Goal: Information Seeking & Learning: Learn about a topic

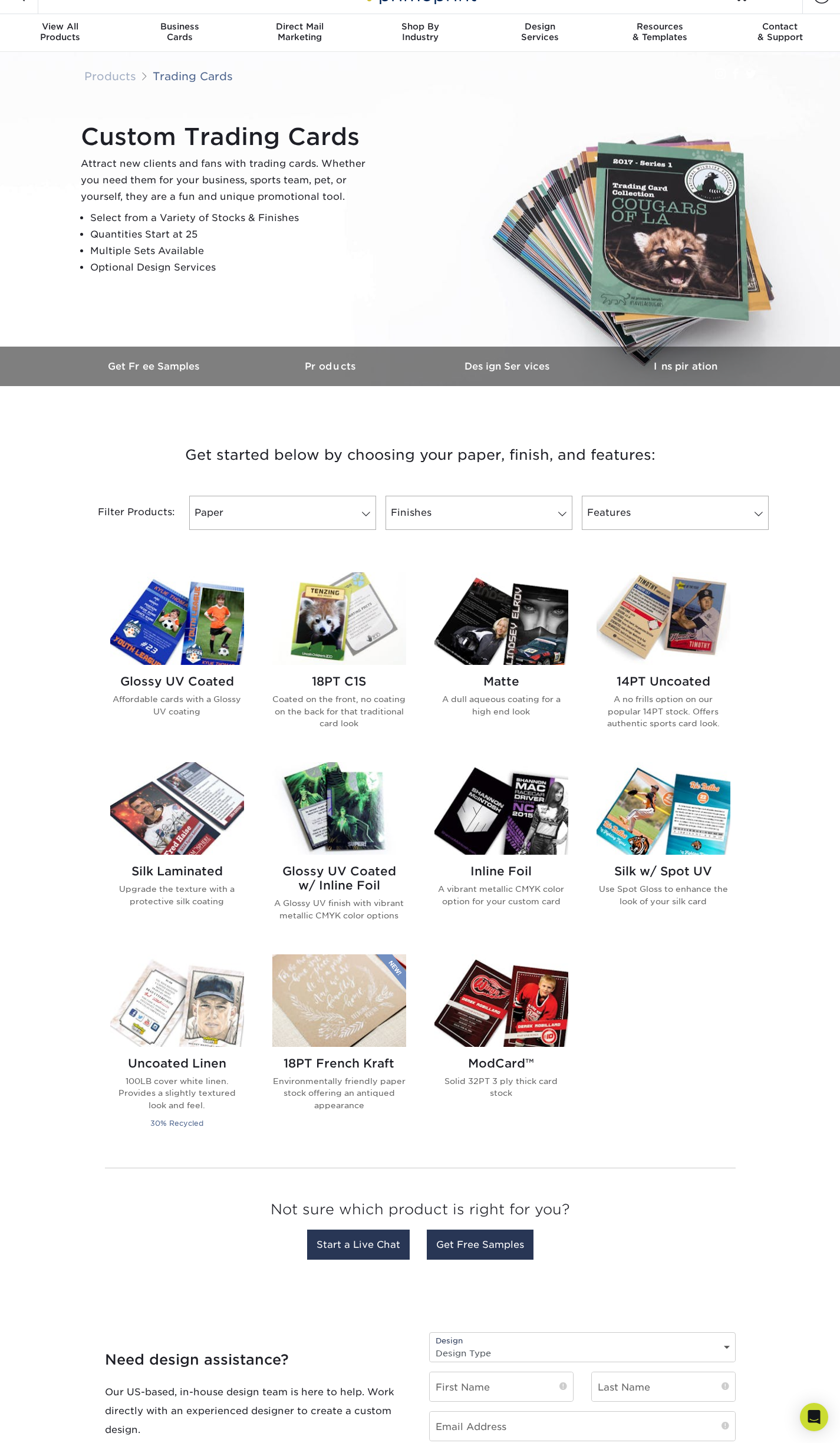
scroll to position [66, 0]
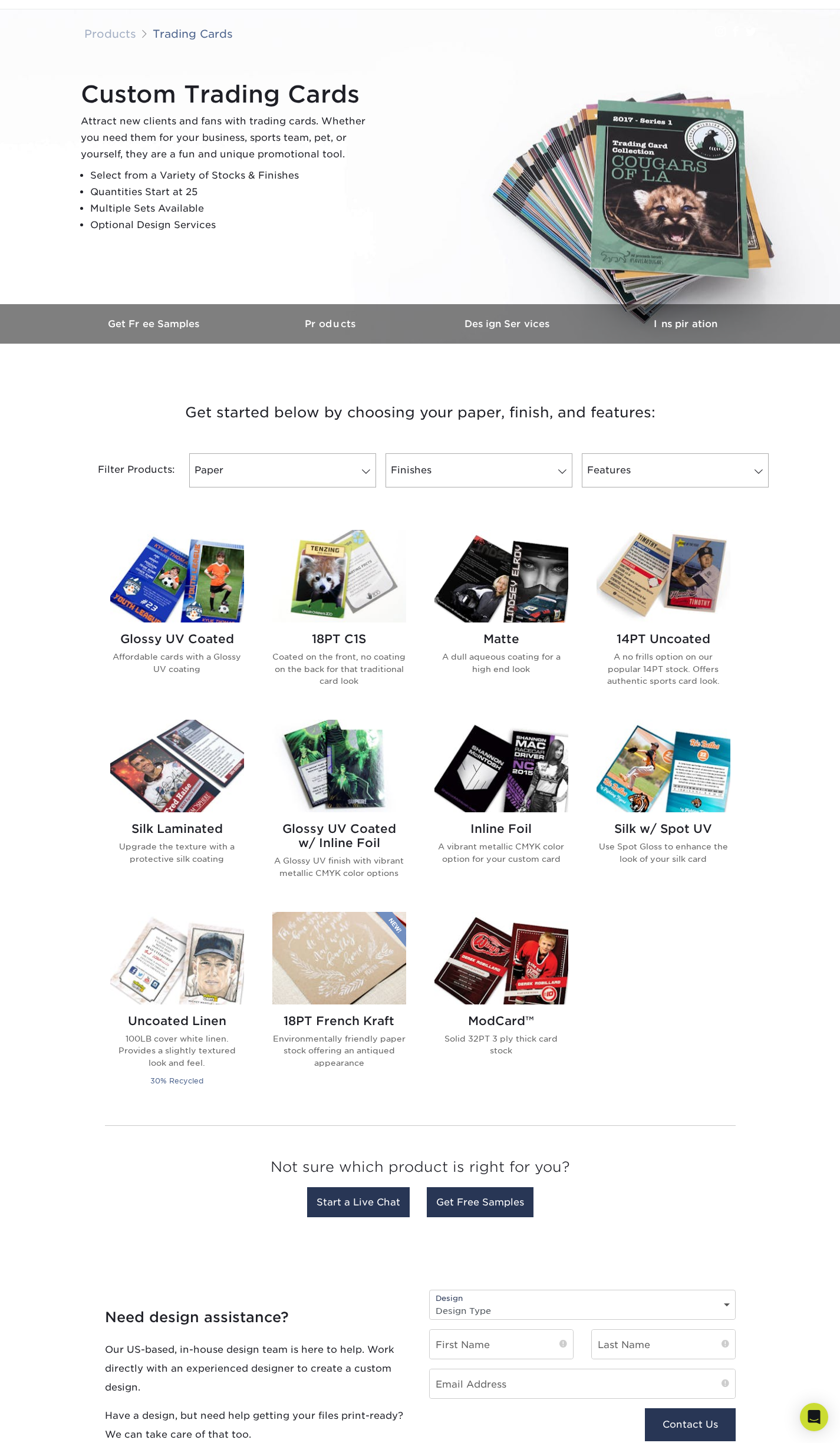
click at [197, 741] on img at bounding box center [178, 765] width 134 height 92
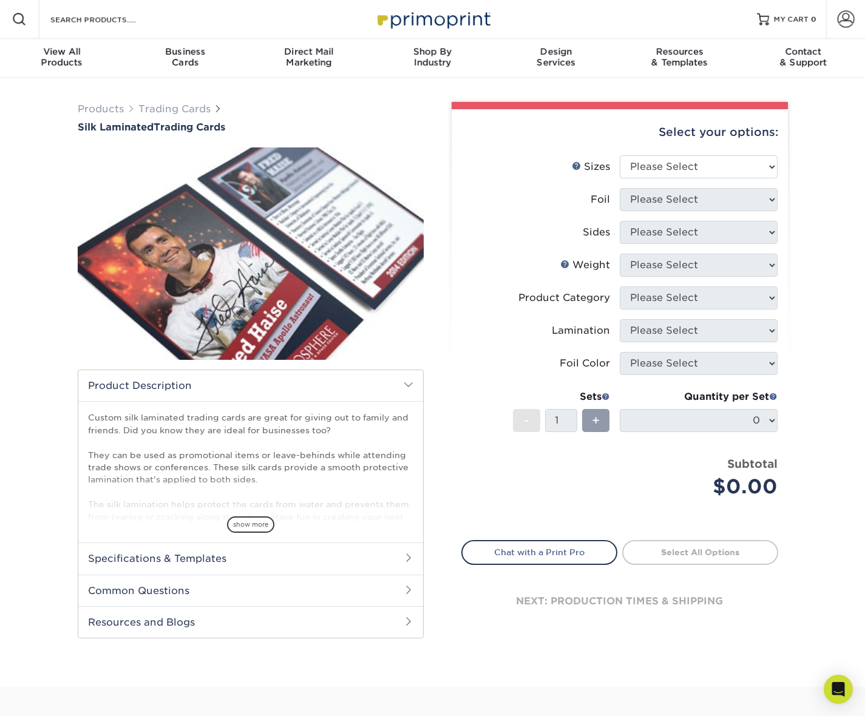
click at [447, 570] on div "Select your options: Sizes Help Sizes Foil Sides" at bounding box center [615, 375] width 346 height 546
click at [537, 650] on div "Select your options: Sizes Help Sizes Please Select 2.5" x 3.5" Foil 16PT" at bounding box center [615, 377] width 364 height 551
click at [304, 239] on img at bounding box center [251, 253] width 346 height 239
click at [280, 329] on img at bounding box center [251, 253] width 346 height 239
click at [406, 386] on span at bounding box center [409, 385] width 10 height 10
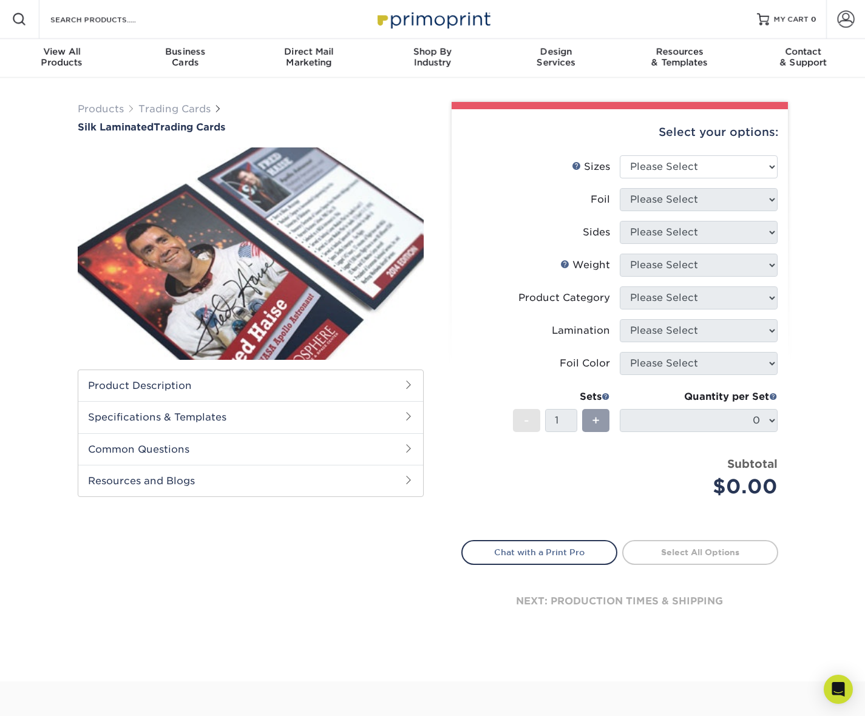
click at [404, 386] on span at bounding box center [409, 385] width 10 height 10
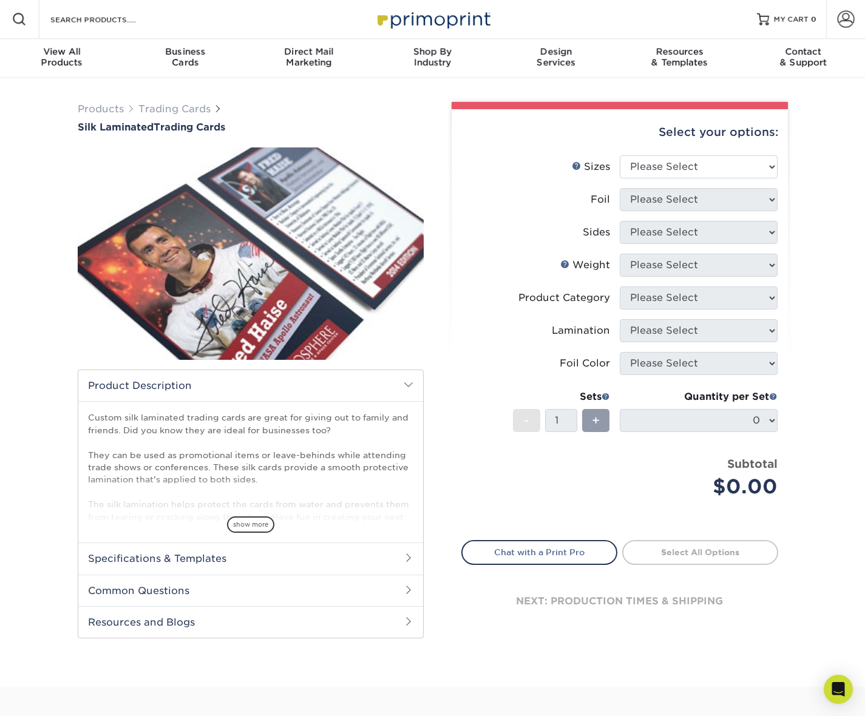
click at [403, 386] on h2 "Product Description" at bounding box center [250, 385] width 345 height 31
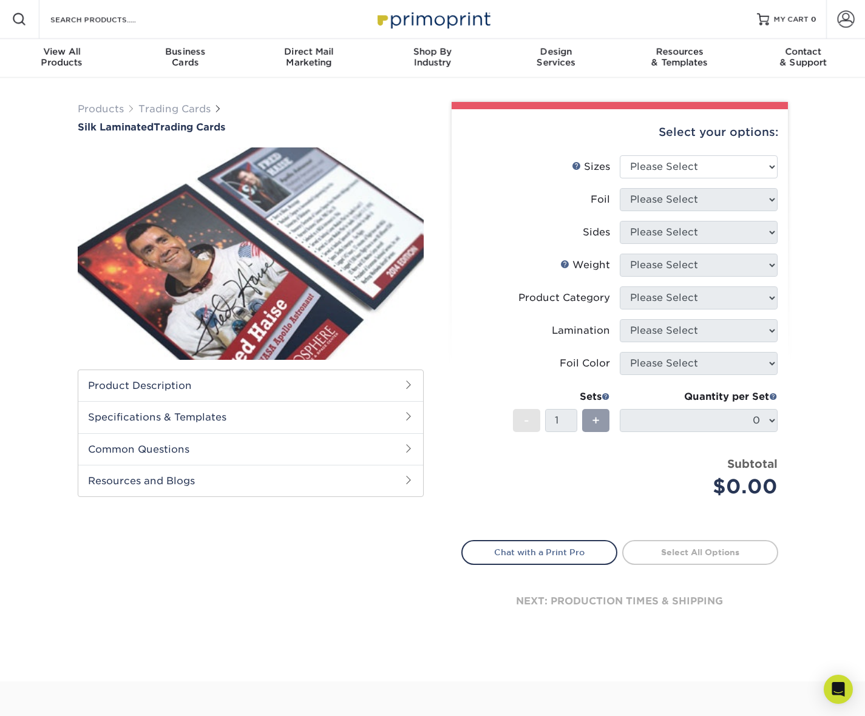
click at [230, 215] on img at bounding box center [251, 253] width 346 height 239
click at [321, 599] on div "Product Description show more Templates /" at bounding box center [251, 413] width 346 height 531
click at [25, 242] on div "Products Trading Cards Silk Laminated Trading Cards show more Templates" at bounding box center [432, 380] width 865 height 604
click at [446, 373] on div "Select your options: Sizes Help Sizes Foil Sides" at bounding box center [615, 375] width 346 height 546
click at [437, 359] on div "Select your options: Sizes Help Sizes Please Select 2.5" x 3.5" Foil 16PT" at bounding box center [615, 375] width 364 height 546
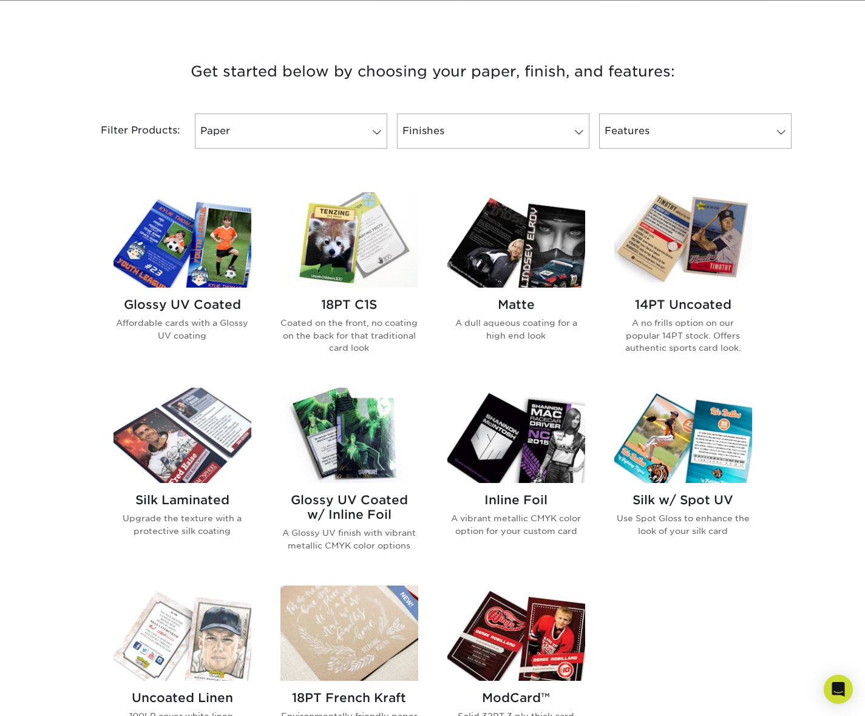
scroll to position [369, 0]
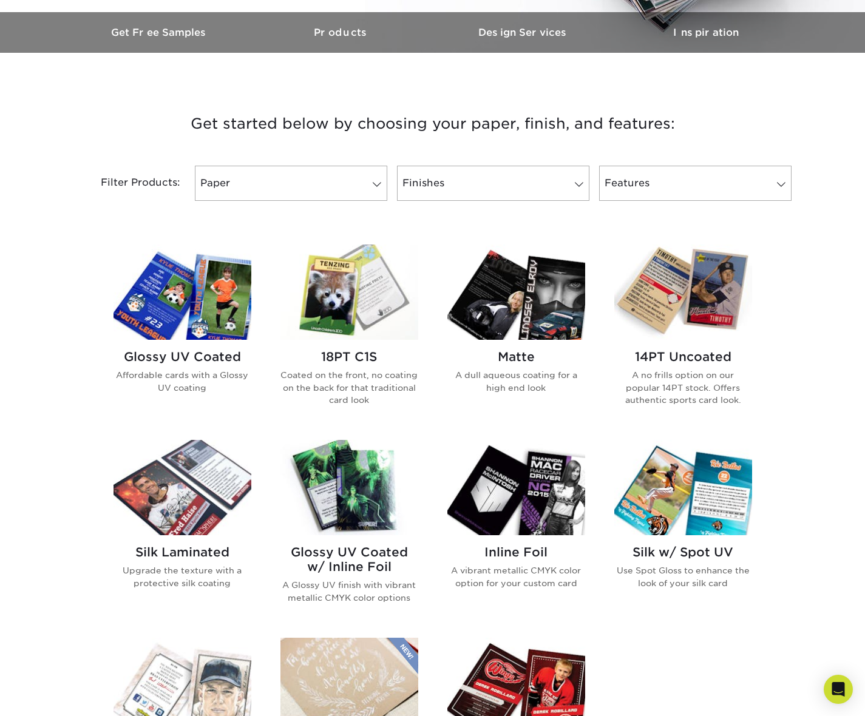
click at [672, 303] on img at bounding box center [683, 292] width 138 height 95
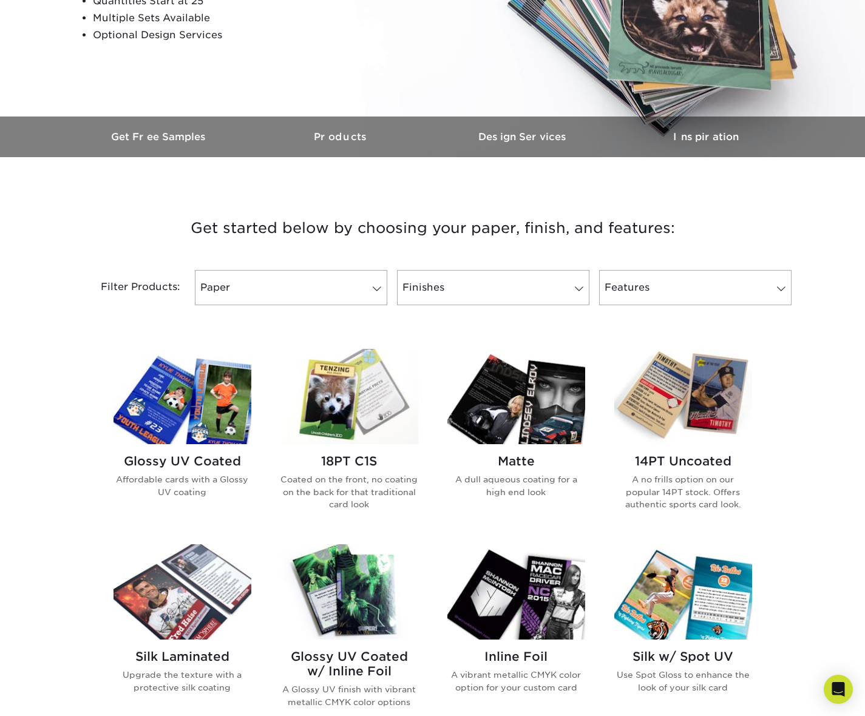
scroll to position [522, 0]
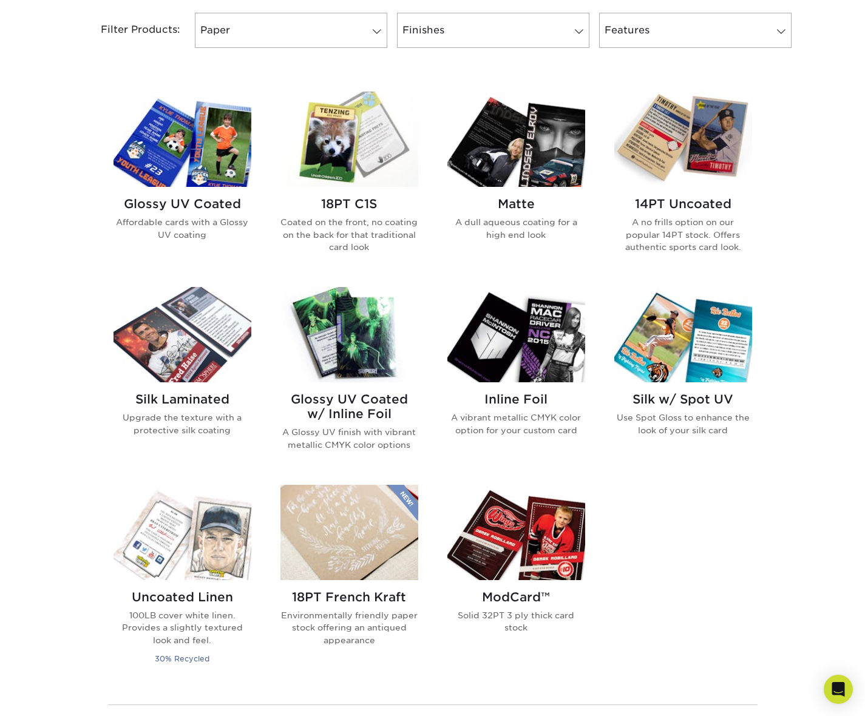
click at [563, 534] on img at bounding box center [516, 532] width 138 height 95
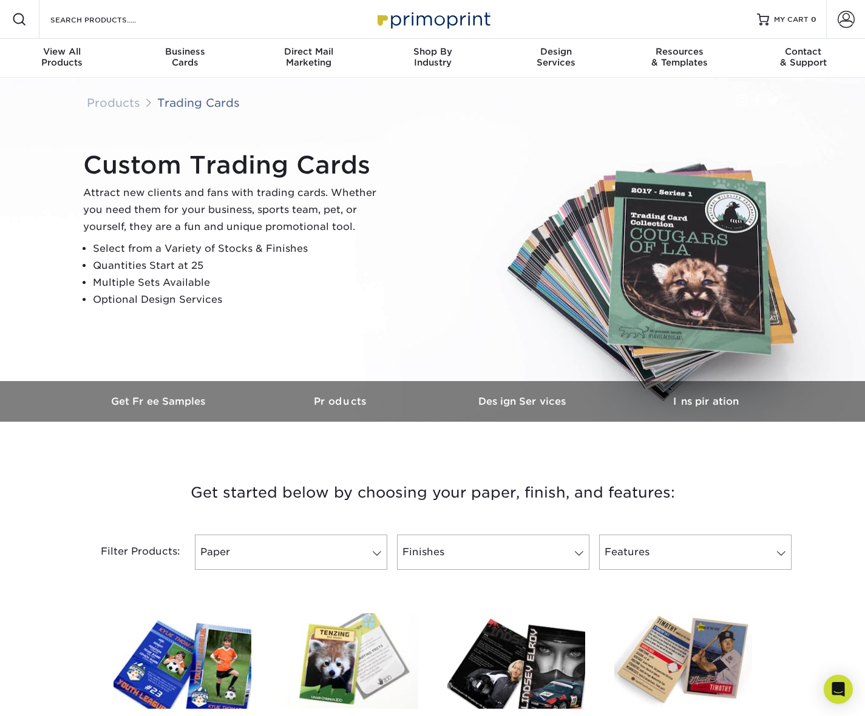
click at [635, 301] on div "Custom Trading Cards Attract new clients and fans with trading cards. Whether y…" at bounding box center [438, 230] width 729 height 168
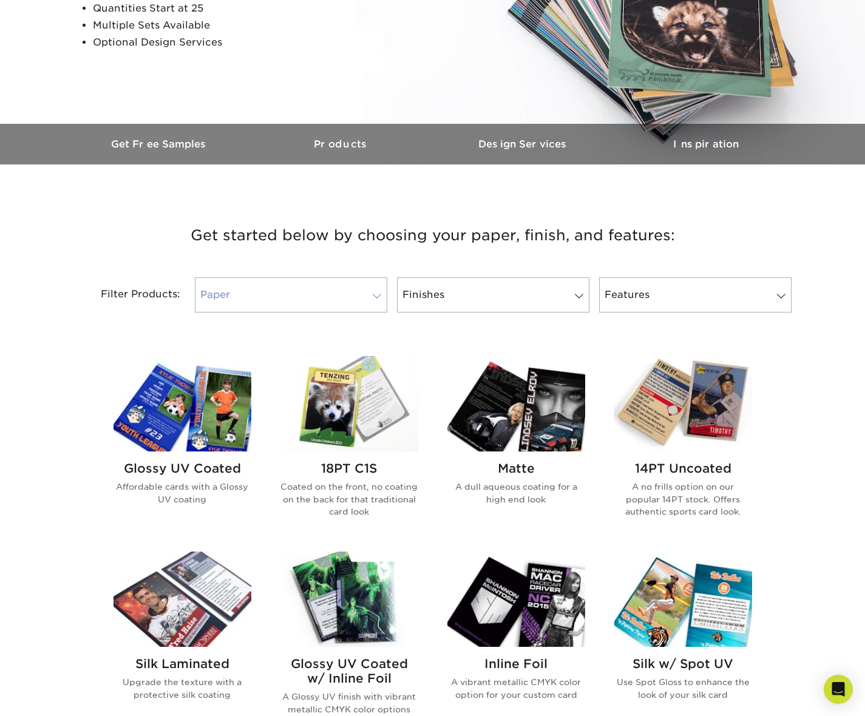
click at [296, 297] on link "Paper" at bounding box center [291, 294] width 192 height 35
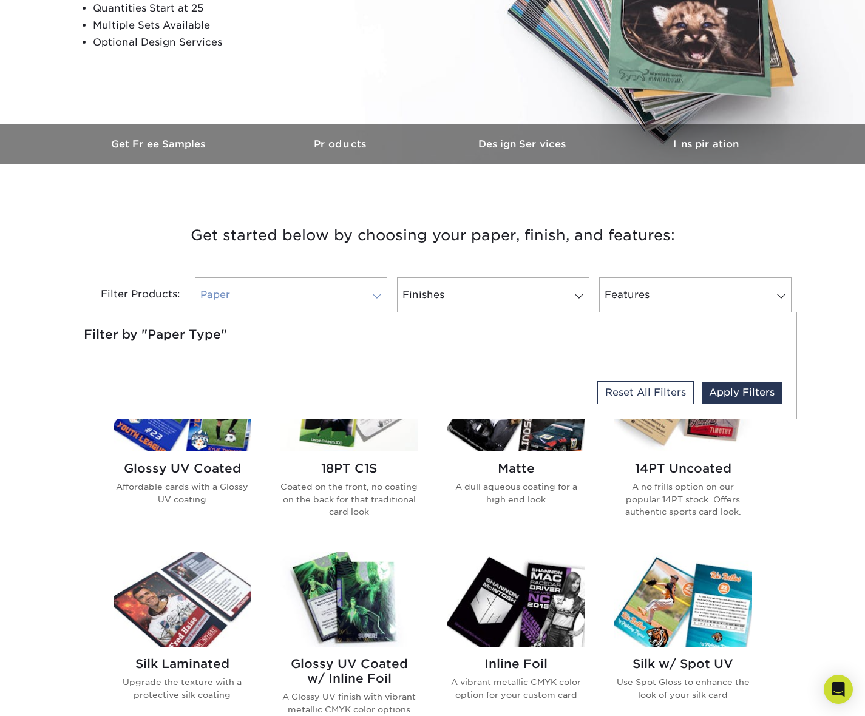
click at [296, 297] on link "Paper" at bounding box center [291, 294] width 192 height 35
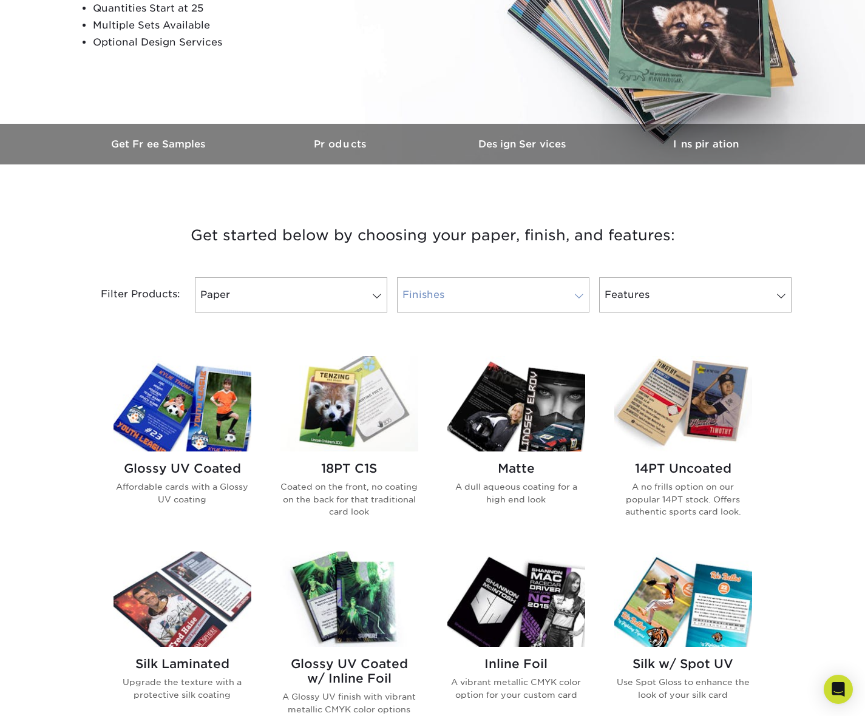
click at [483, 293] on link "Finishes" at bounding box center [493, 294] width 192 height 35
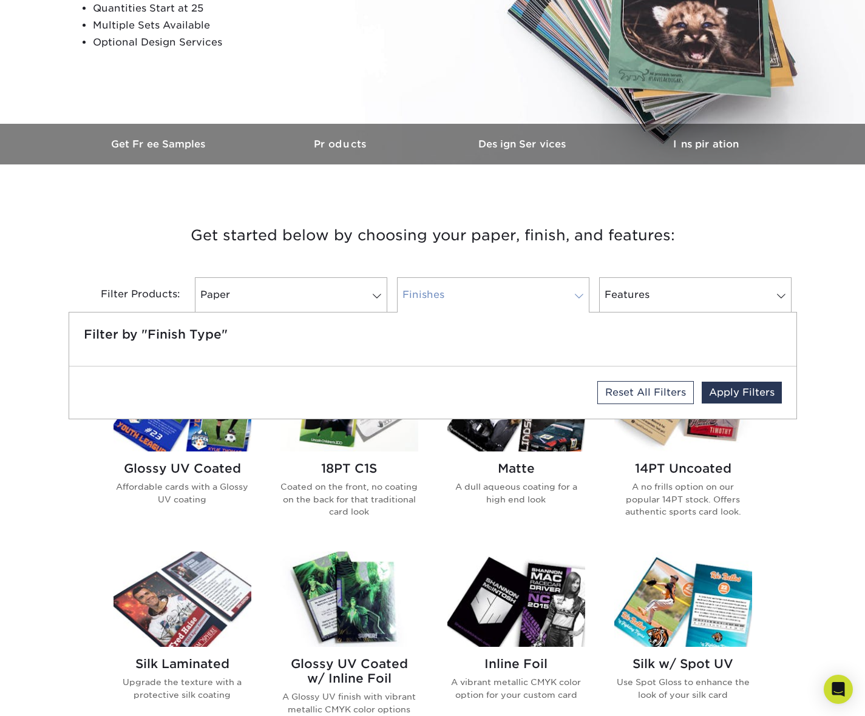
click at [483, 293] on link "Finishes" at bounding box center [493, 294] width 192 height 35
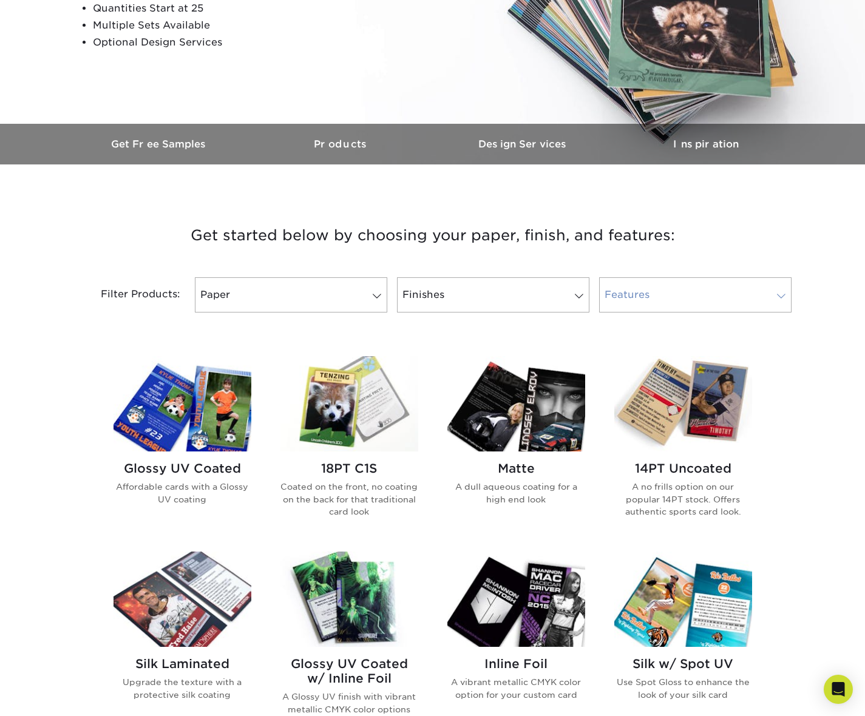
click at [633, 291] on link "Features" at bounding box center [695, 294] width 192 height 35
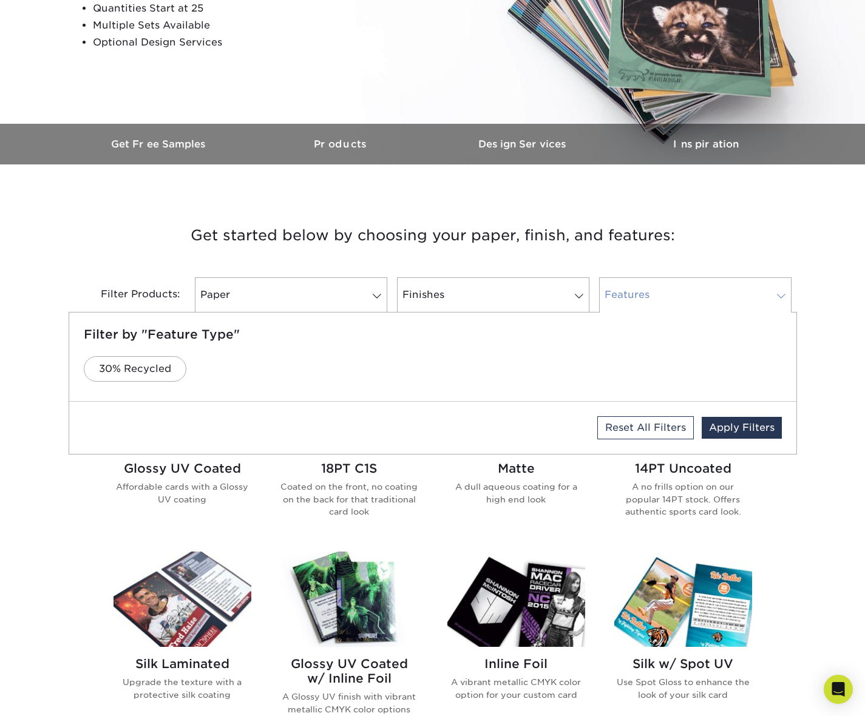
click at [639, 291] on link "Features" at bounding box center [695, 294] width 192 height 35
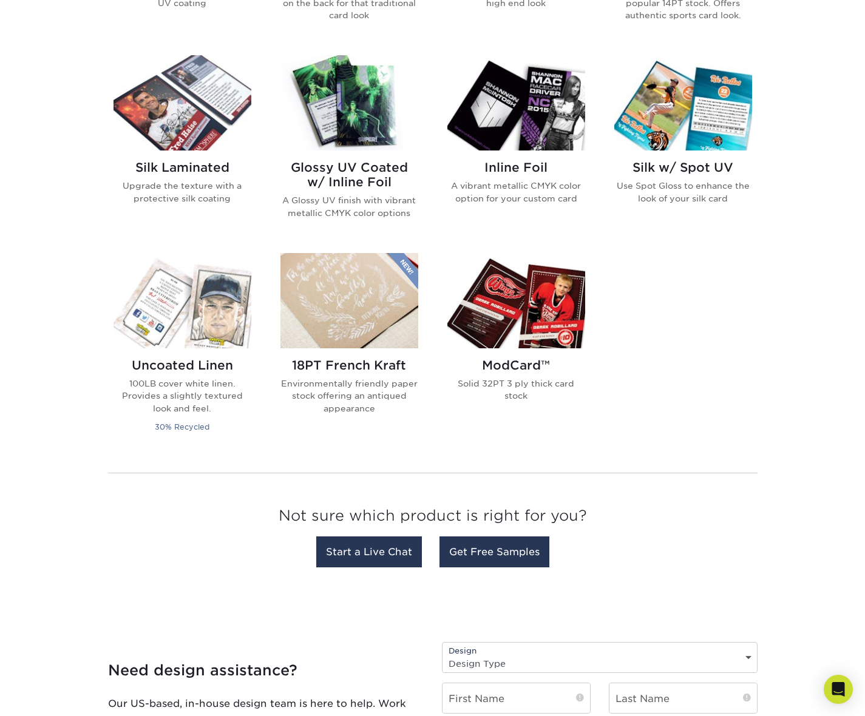
scroll to position [475, 0]
